Goal: Check status

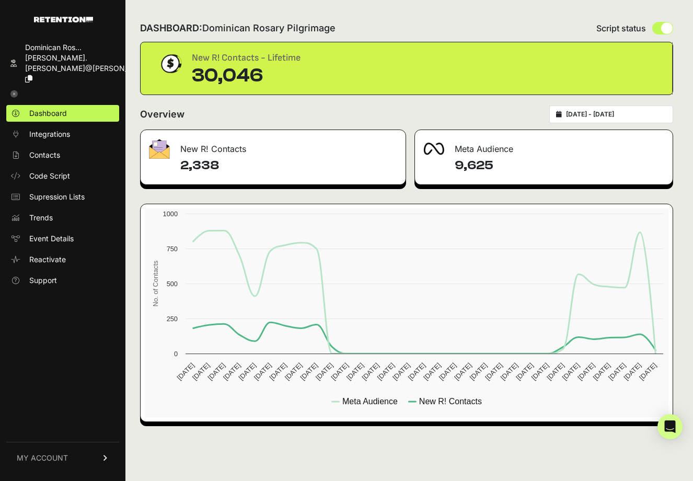
click at [642, 106] on div "[DATE] - [DATE]" at bounding box center [611, 115] width 124 height 18
click at [608, 115] on input "[DATE] - [DATE]" at bounding box center [616, 114] width 100 height 8
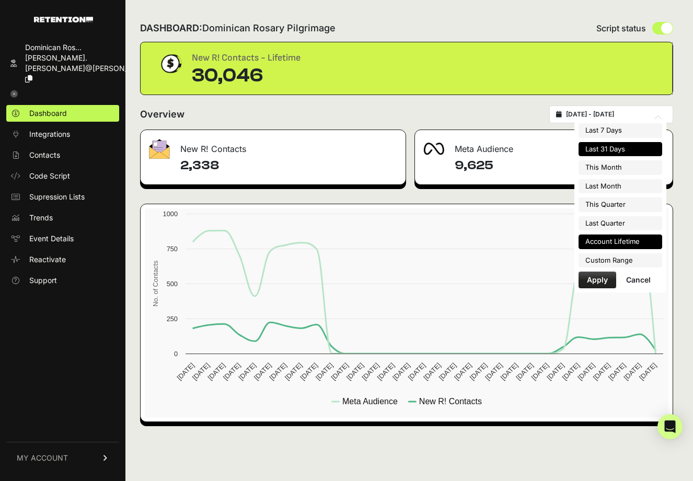
type input "[DATE]"
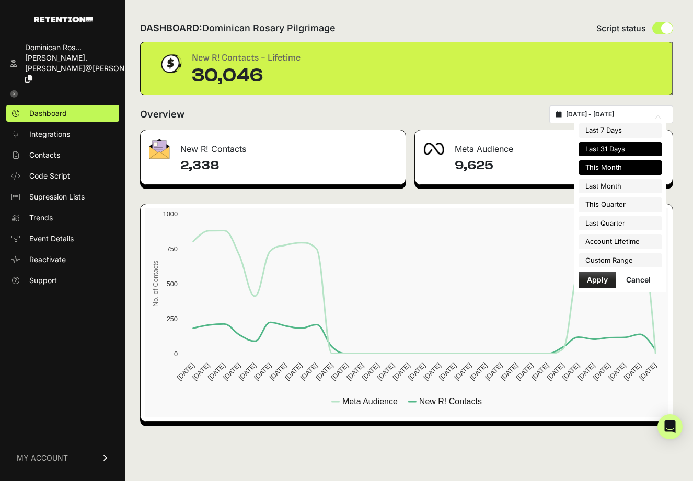
type input "[DATE]"
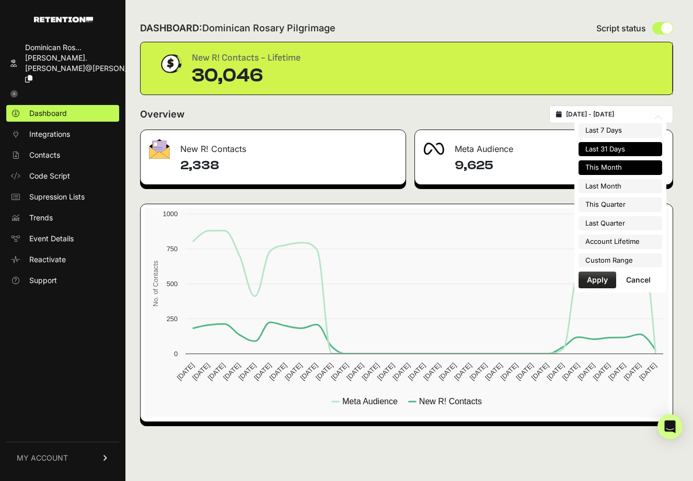
type input "[DATE]"
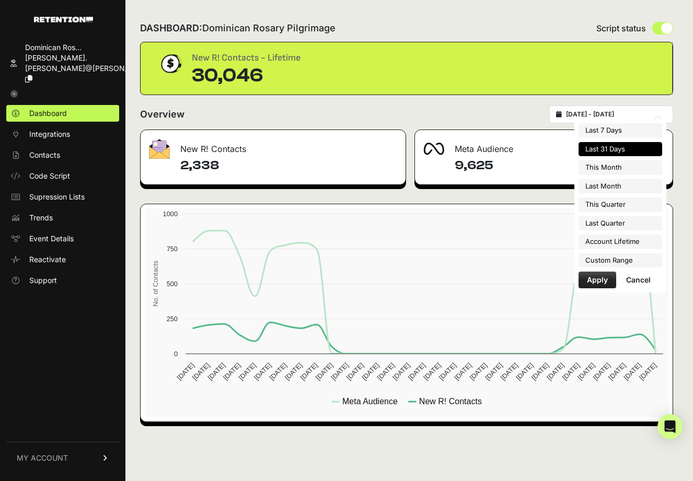
type input "[DATE]"
type input "2025-08-31"
type input "2025-07-01"
type input "2025-07-31"
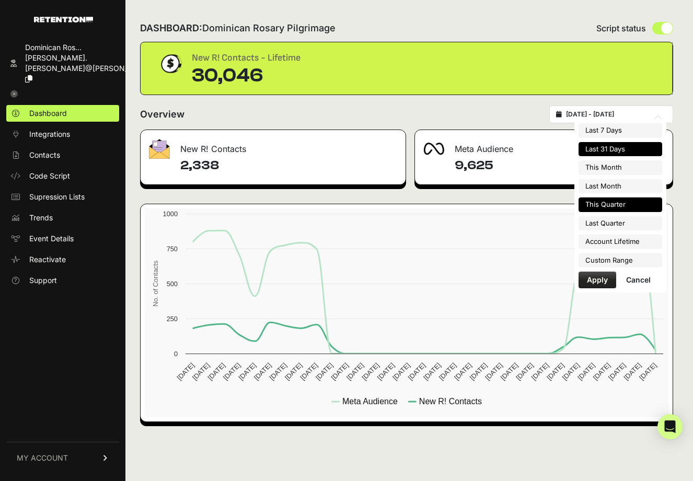
type input "2025-07-12"
type input "2025-08-11"
type input "2025-07-01"
type input "2025-09-30"
type input "2025-04-01"
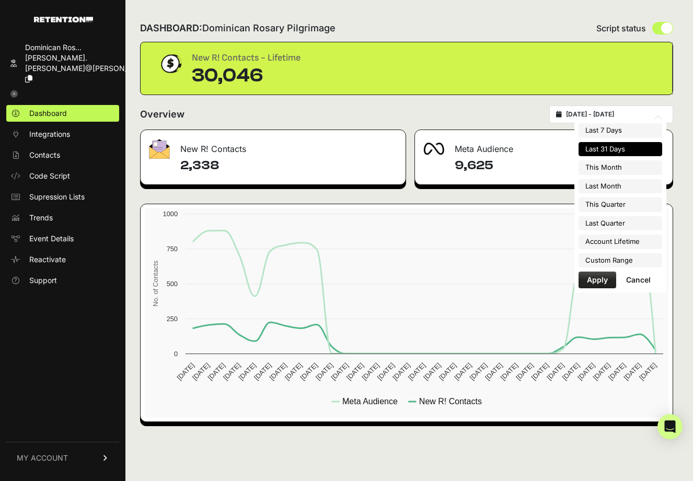
type input "2025-06-30"
type input "2025-07-12"
type input "2025-08-11"
click at [627, 262] on li "Custom Range" at bounding box center [620, 260] width 84 height 15
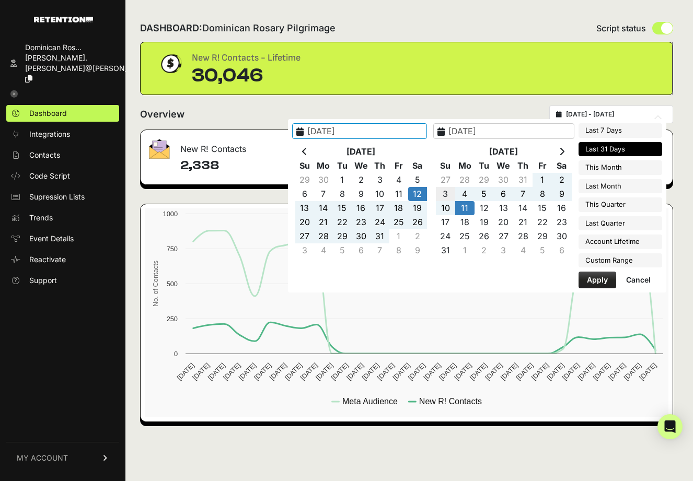
type input "2025-08-03"
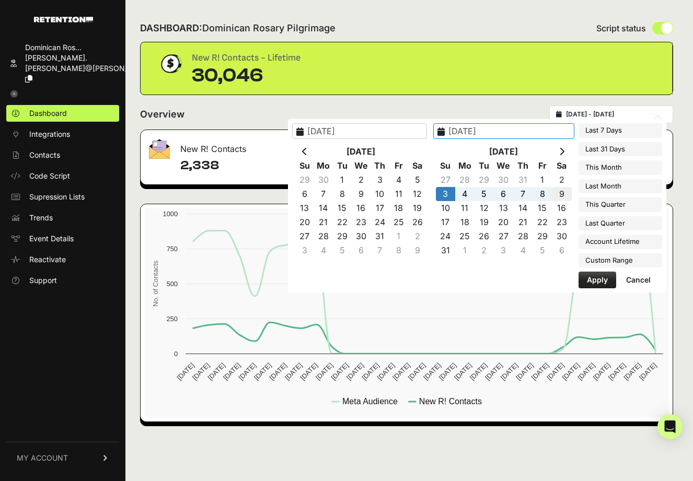
type input "2025-08-09"
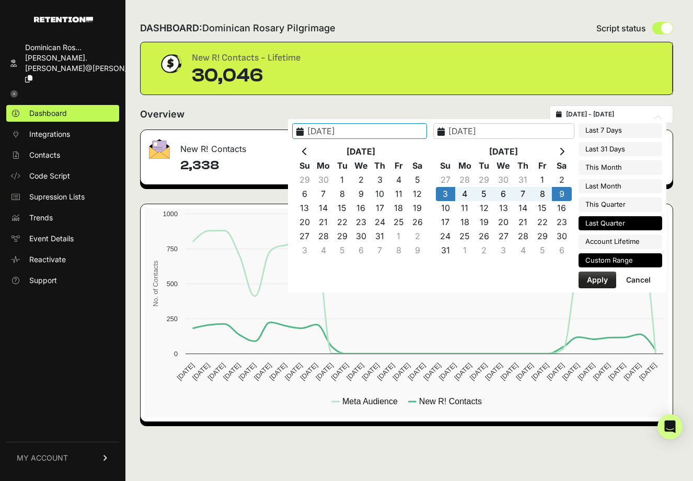
type input "2025-04-01"
type input "2025-06-30"
type input "2025-08-03"
type input "2025-08-09"
type input "2023-03-16"
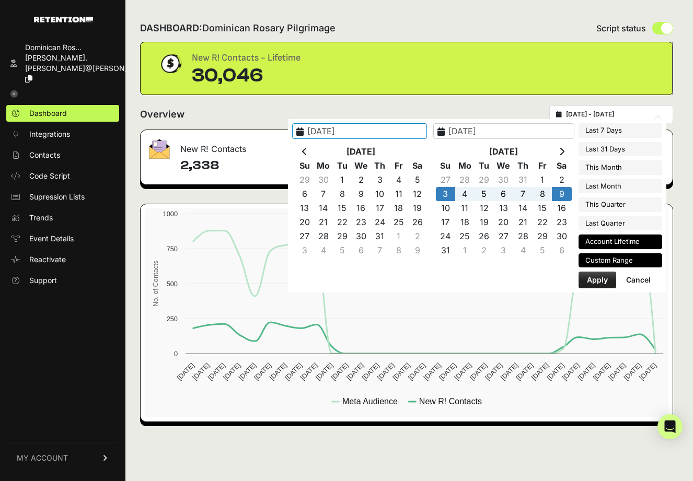
type input "2025-08-11"
type input "2025-08-03"
type input "2025-08-09"
click at [601, 274] on button "Apply" at bounding box center [597, 280] width 38 height 17
type input "[DATE] - [DATE]"
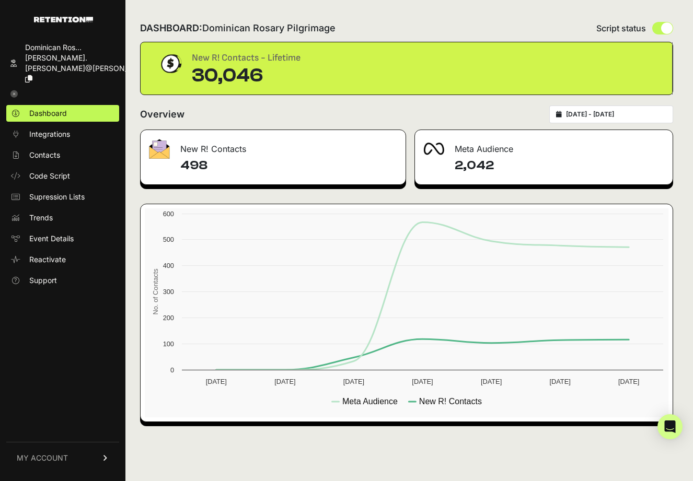
click at [154, 446] on div "DASHBOARD: Dominican Rosary Pilgrimage Script status New R! Contacts - Lifetime…" at bounding box center [406, 240] width 562 height 481
